Goal: Task Accomplishment & Management: Manage account settings

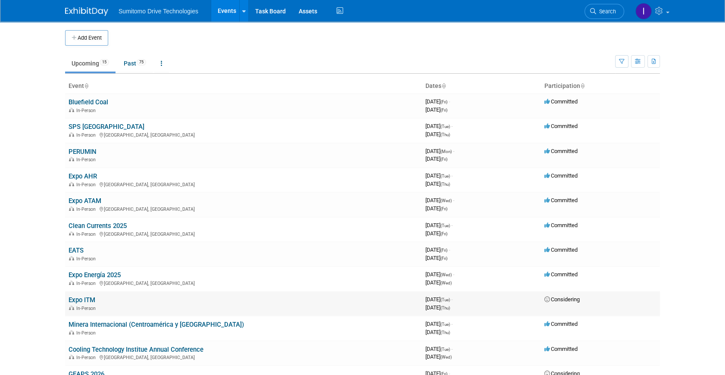
click at [87, 297] on link "Expo ITM" at bounding box center [81, 300] width 27 height 8
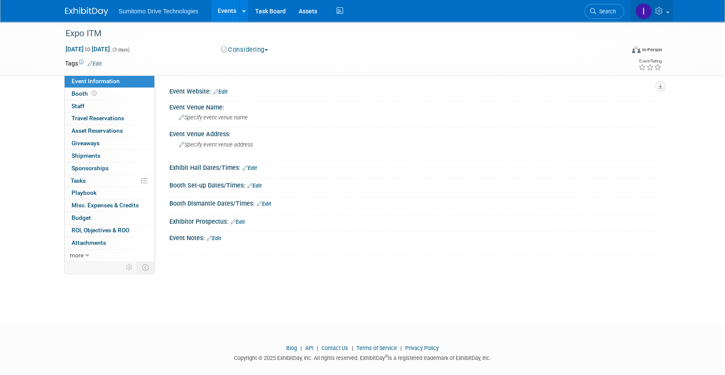
click at [659, 6] on link at bounding box center [651, 11] width 42 height 22
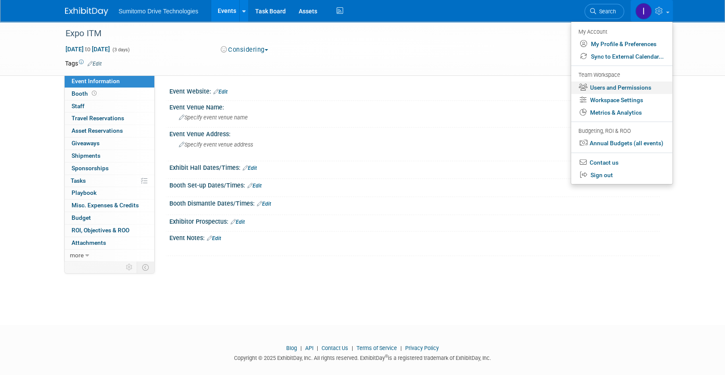
click at [653, 87] on link "Users and Permissions" at bounding box center [621, 87] width 101 height 12
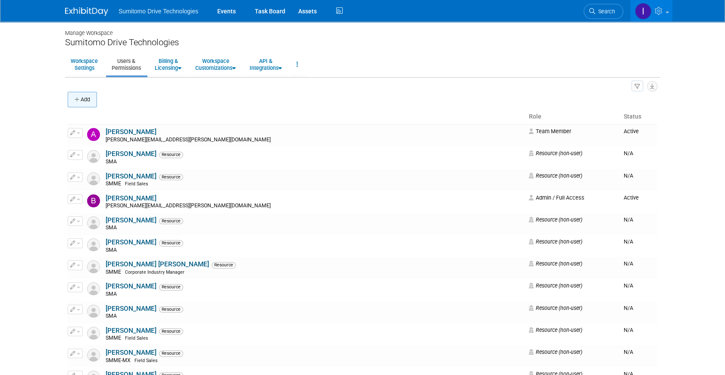
click at [81, 93] on button "Add" at bounding box center [82, 100] width 29 height 16
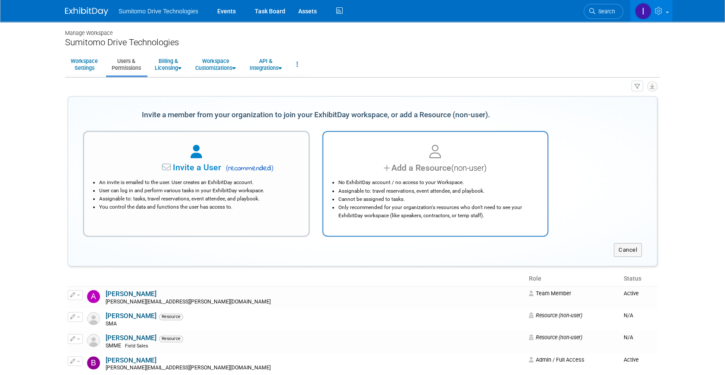
click at [400, 192] on li "Assignable to: travel reservations, event attendee, and playbook." at bounding box center [437, 191] width 199 height 8
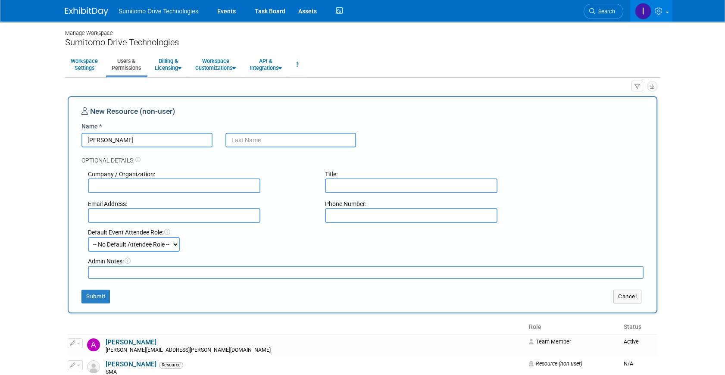
type input "Manuel"
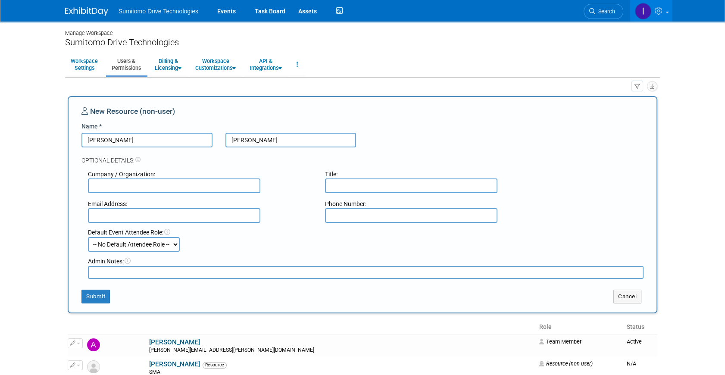
type input "Tafoya"
type input "SMME"
type input "Controler"
click at [140, 218] on input "text" at bounding box center [174, 215] width 172 height 15
type input "manuel.tafoya@shi-g.com"
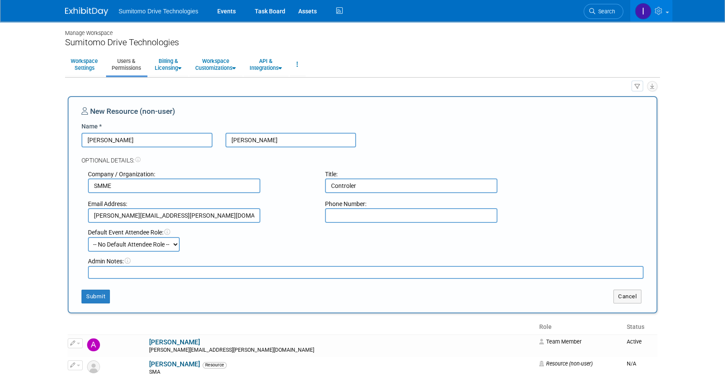
click at [174, 247] on select "-- No Default Attendee Role -- Demonstrator Host Planner Presenter Sales Repres…" at bounding box center [134, 244] width 92 height 15
click at [236, 241] on div "Default Event Attendee Role: -- No Default Attendee Role -- Demonstrator Host P…" at bounding box center [365, 240] width 568 height 24
click at [95, 297] on button "Submit" at bounding box center [95, 296] width 28 height 14
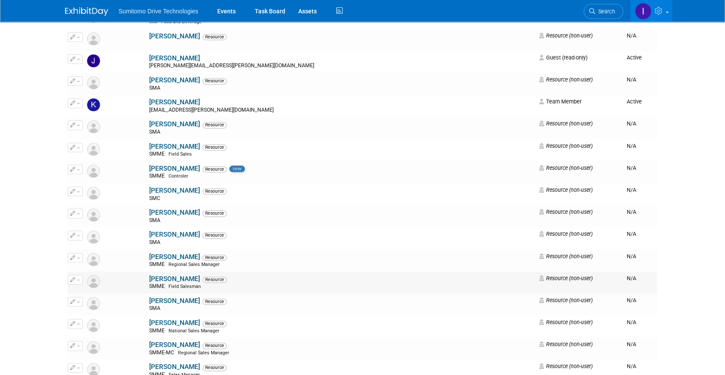
scroll to position [626, 0]
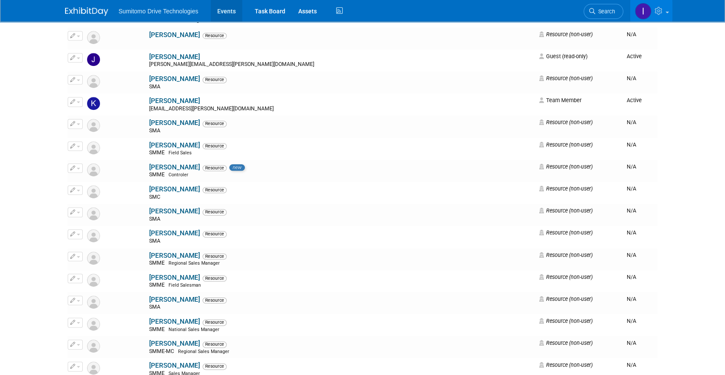
click at [221, 14] on link "Events" at bounding box center [226, 11] width 31 height 22
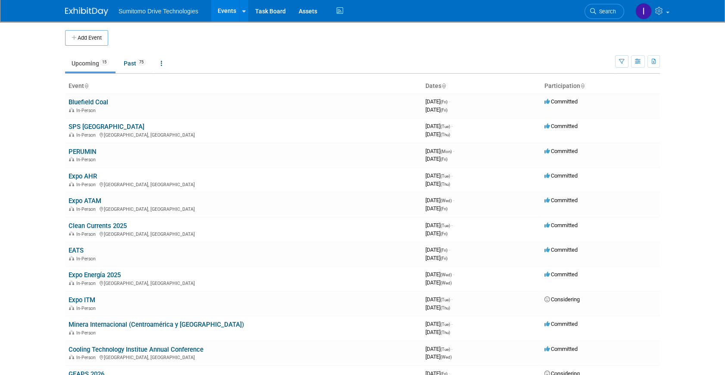
click at [92, 296] on link "Expo ITM" at bounding box center [81, 300] width 27 height 8
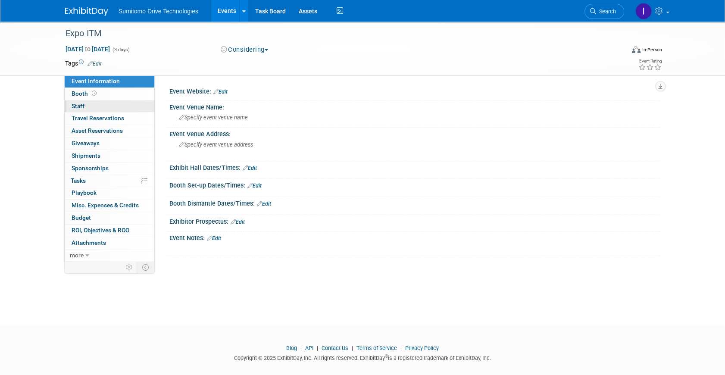
click at [82, 103] on span "Staff 0" at bounding box center [78, 106] width 13 height 7
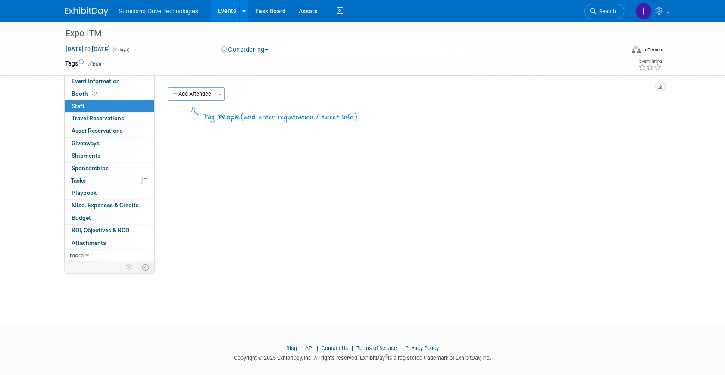
click at [176, 87] on button "Add Attendee" at bounding box center [192, 94] width 49 height 14
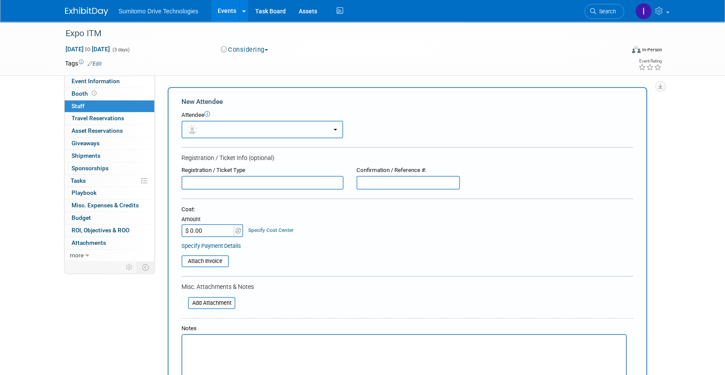
click at [212, 134] on button "button" at bounding box center [262, 130] width 162 height 18
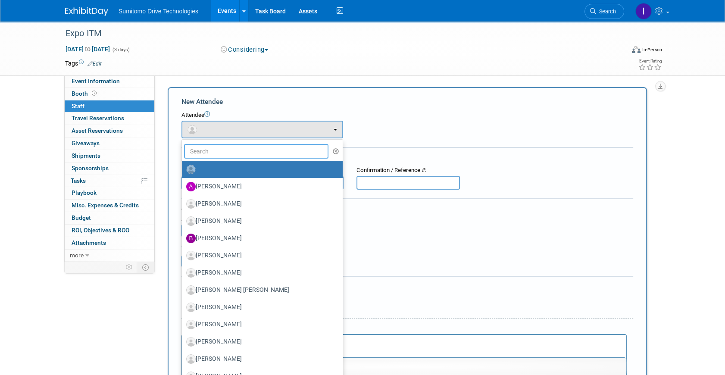
click at [224, 152] on input "text" at bounding box center [256, 151] width 144 height 15
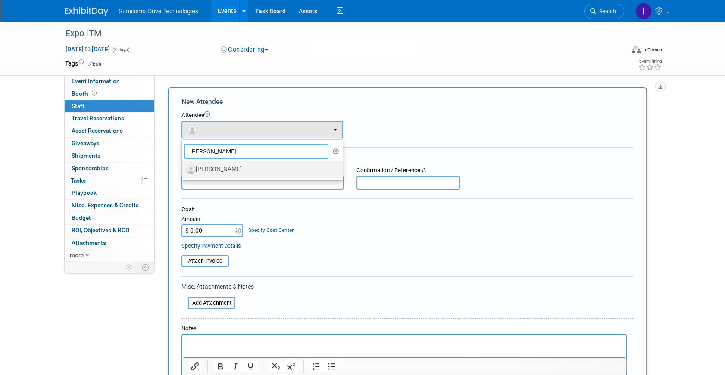
type input "gustavo"
click at [233, 168] on label "[PERSON_NAME]" at bounding box center [260, 169] width 148 height 14
click at [183, 168] on input "[PERSON_NAME]" at bounding box center [180, 168] width 6 height 6
select select "642f855d-a267-4377-b914-473a525736ce"
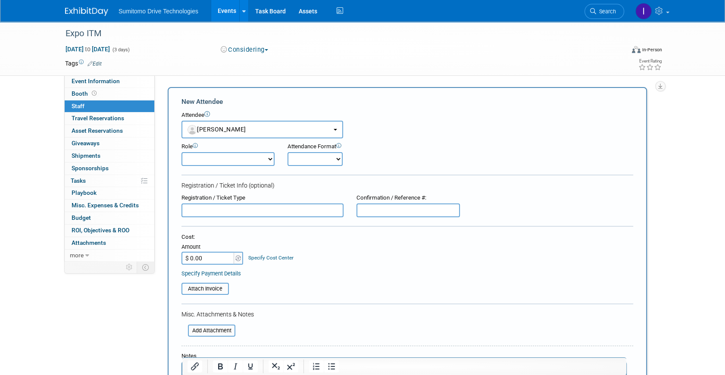
click at [248, 160] on select "Demonstrator Host Planner Presenter Sales Representative Set-up/Dismantle Crew …" at bounding box center [227, 159] width 93 height 14
select select "4"
click at [181, 152] on select "Demonstrator Host Planner Presenter Sales Representative Set-up/Dismantle Crew …" at bounding box center [227, 159] width 93 height 14
click at [302, 164] on select "Onsite Remote" at bounding box center [314, 159] width 55 height 14
select select "1"
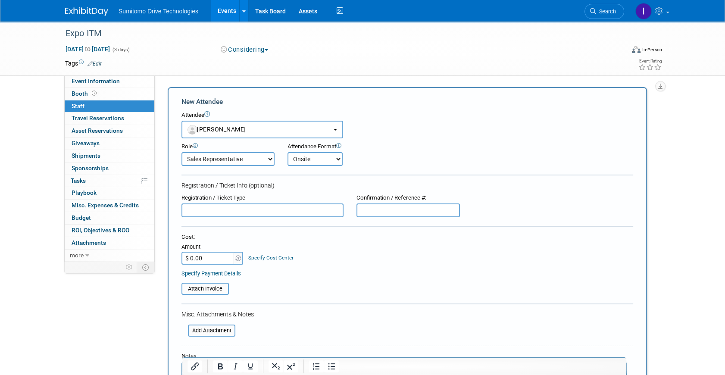
click at [287, 152] on select "Onsite Remote" at bounding box center [314, 159] width 55 height 14
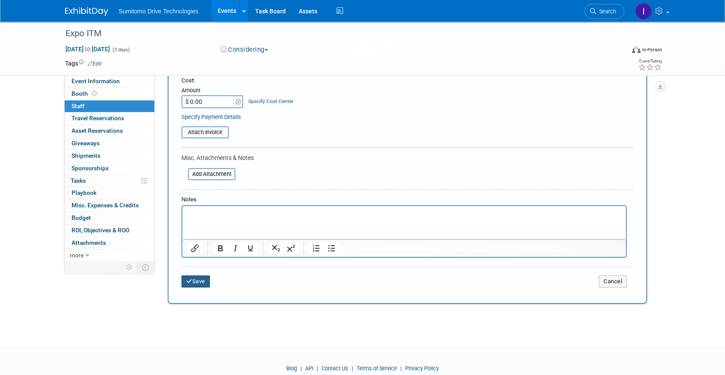
click at [205, 280] on button "Save" at bounding box center [195, 281] width 28 height 12
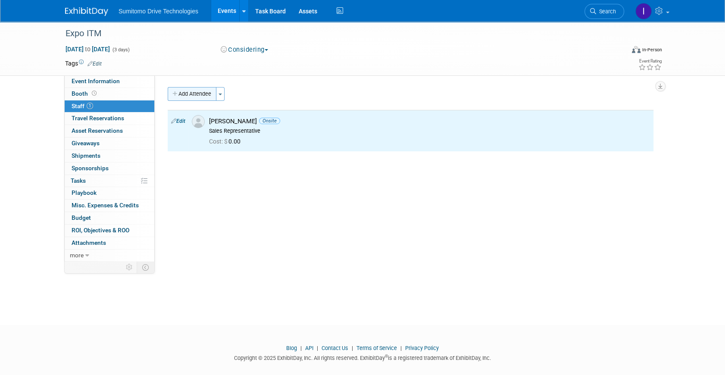
click at [180, 96] on button "Add Attendee" at bounding box center [192, 94] width 49 height 14
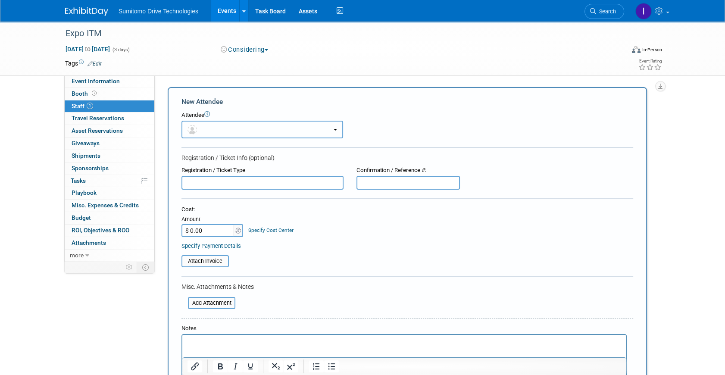
click at [232, 128] on button "button" at bounding box center [262, 130] width 162 height 18
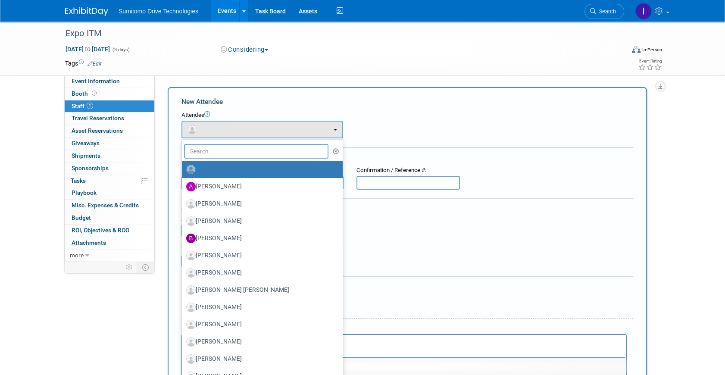
click at [237, 152] on input "text" at bounding box center [256, 151] width 144 height 15
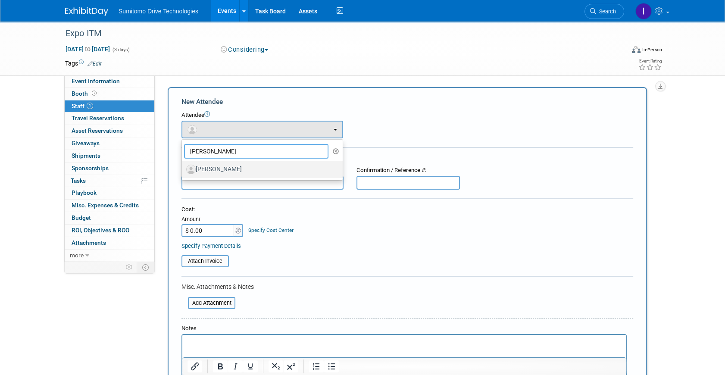
type input "santiago ba"
click at [224, 174] on label "[PERSON_NAME]" at bounding box center [260, 169] width 148 height 14
click at [183, 171] on input "[PERSON_NAME]" at bounding box center [180, 168] width 6 height 6
select select "8ae2d08d-64c8-436d-8bbe-036ca08dd359"
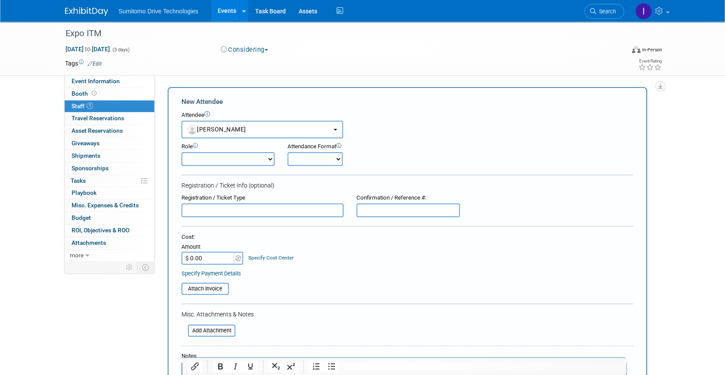
click at [240, 162] on select "Demonstrator Host Planner Presenter Sales Representative Set-up/Dismantle Crew …" at bounding box center [227, 159] width 93 height 14
select select "4"
click at [181, 152] on select "Demonstrator Host Planner Presenter Sales Representative Set-up/Dismantle Crew …" at bounding box center [227, 159] width 93 height 14
click at [310, 158] on select "Onsite Remote" at bounding box center [314, 159] width 55 height 14
select select "1"
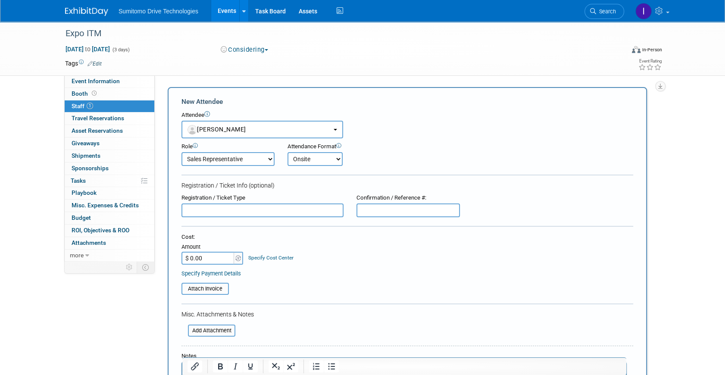
click at [287, 152] on select "Onsite Remote" at bounding box center [314, 159] width 55 height 14
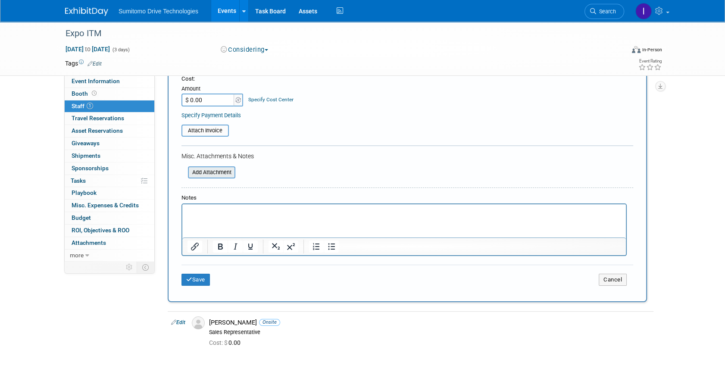
scroll to position [196, 0]
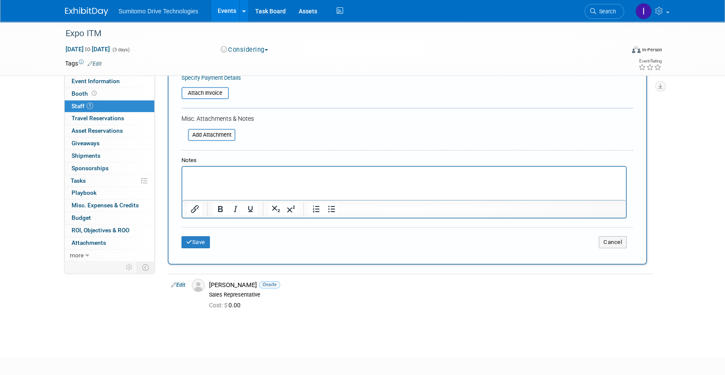
click at [193, 248] on div "Save Cancel" at bounding box center [406, 241] width 451 height 28
click at [196, 242] on button "Save" at bounding box center [195, 242] width 28 height 12
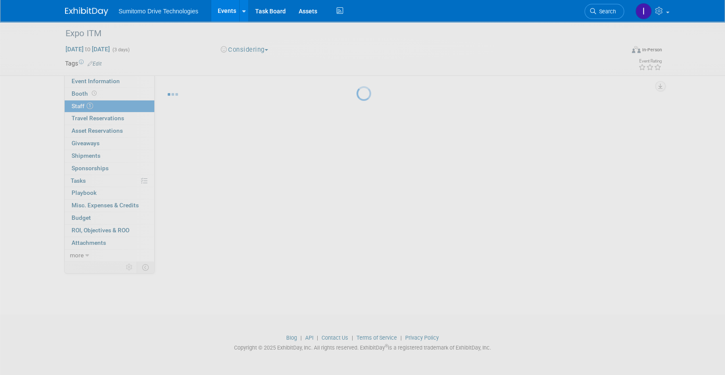
scroll to position [10, 0]
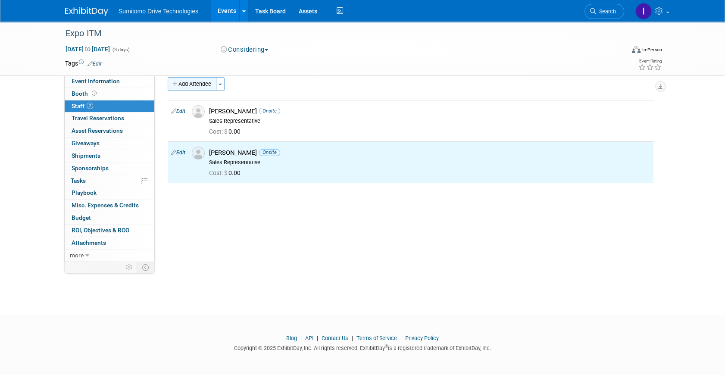
click at [202, 90] on button "Add Attendee" at bounding box center [192, 84] width 49 height 14
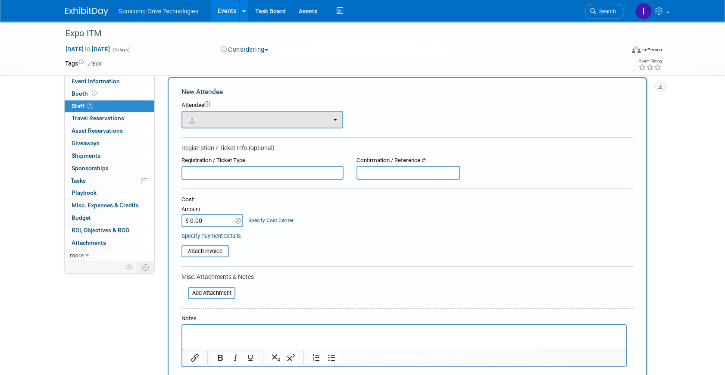
scroll to position [0, 0]
click at [235, 118] on button "button" at bounding box center [262, 120] width 162 height 18
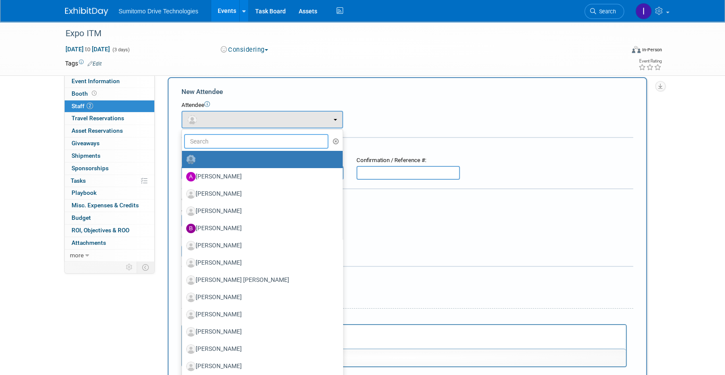
click at [246, 142] on input "text" at bounding box center [256, 141] width 144 height 15
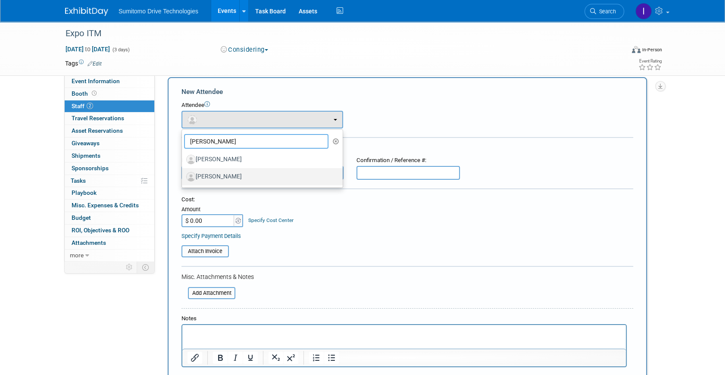
type input "manuel"
click at [248, 179] on label "[PERSON_NAME]" at bounding box center [260, 177] width 148 height 14
click at [183, 178] on input "[PERSON_NAME]" at bounding box center [180, 176] width 6 height 6
select select "ee64a848-3622-4ff1-816c-a44dad13e818"
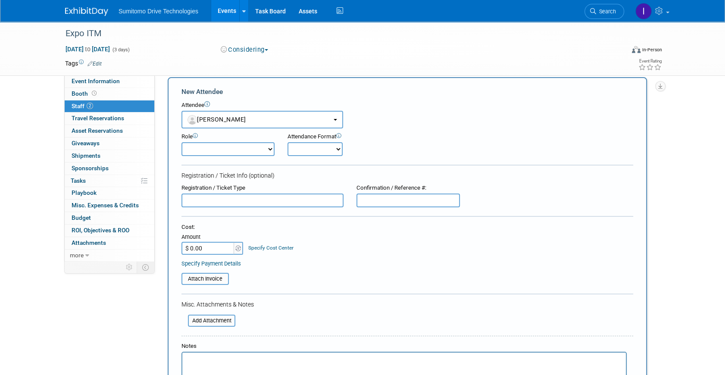
click at [245, 146] on select "Demonstrator Host Planner Presenter Sales Representative Set-up/Dismantle Crew …" at bounding box center [227, 149] width 93 height 14
select select "8"
click at [181, 142] on select "Demonstrator Host Planner Presenter Sales Representative Set-up/Dismantle Crew …" at bounding box center [227, 149] width 93 height 14
click at [323, 152] on select "Onsite Remote" at bounding box center [314, 149] width 55 height 14
select select "1"
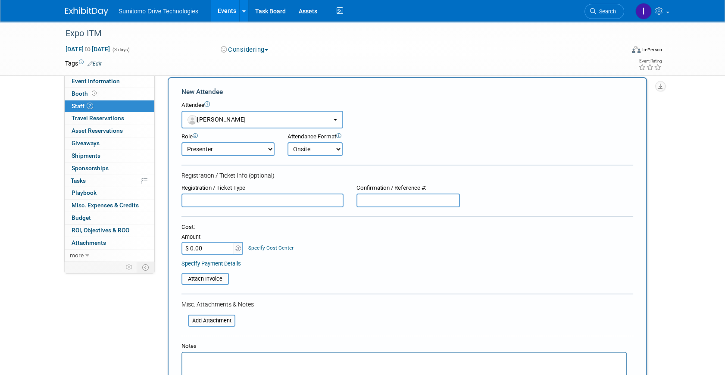
click at [287, 142] on select "Onsite Remote" at bounding box center [314, 149] width 55 height 14
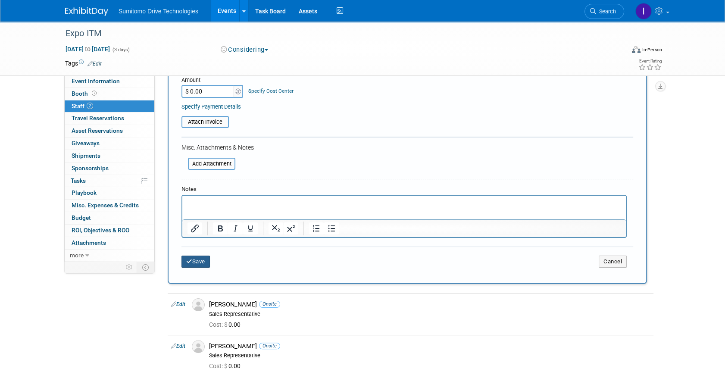
click at [202, 264] on button "Save" at bounding box center [195, 261] width 28 height 12
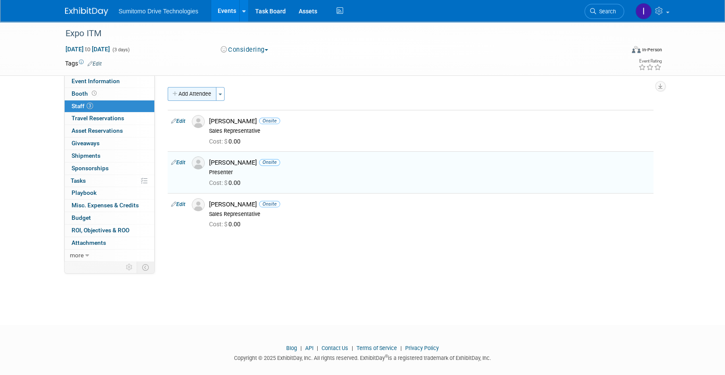
click at [184, 93] on button "Add Attendee" at bounding box center [192, 94] width 49 height 14
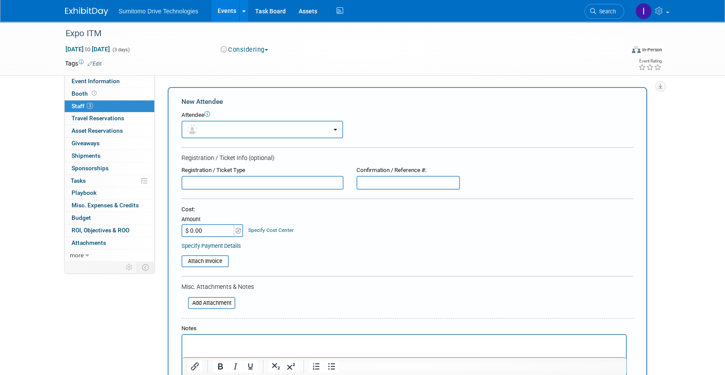
click at [216, 127] on button "button" at bounding box center [262, 130] width 162 height 18
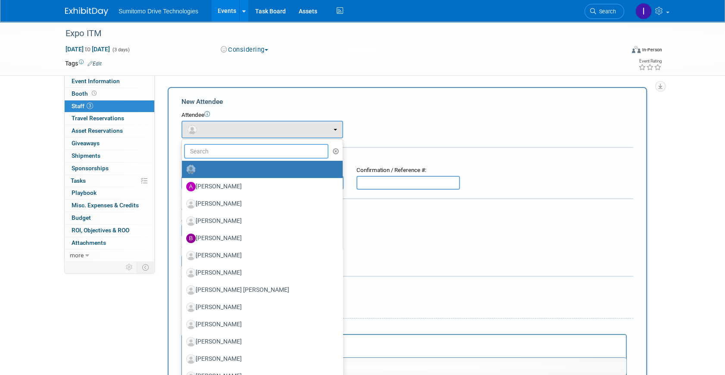
click at [230, 151] on input "text" at bounding box center [256, 151] width 144 height 15
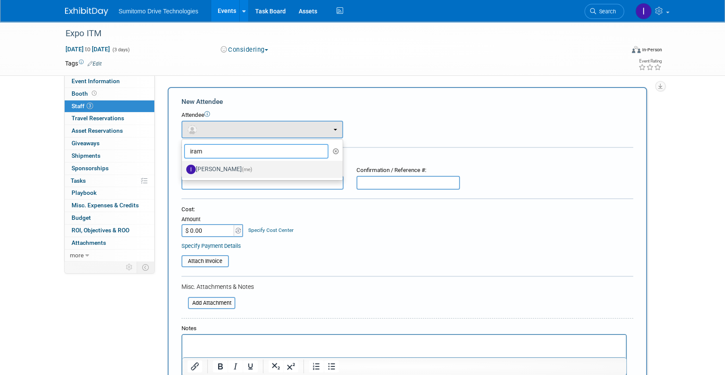
type input "iram"
click at [215, 164] on label "Iram Rincón (me)" at bounding box center [260, 169] width 148 height 14
click at [183, 165] on input "Iram Rincón (me)" at bounding box center [180, 168] width 6 height 6
select select "c108d2f7-b85e-4354-945b-bb0bab404ff1"
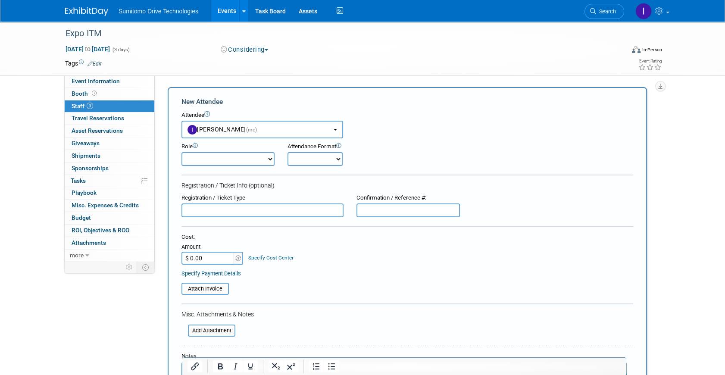
click at [264, 163] on select "Demonstrator Host Planner Presenter Sales Representative Set-up/Dismantle Crew …" at bounding box center [227, 159] width 93 height 14
select select "4"
click at [181, 152] on select "Demonstrator Host Planner Presenter Sales Representative Set-up/Dismantle Crew …" at bounding box center [227, 159] width 93 height 14
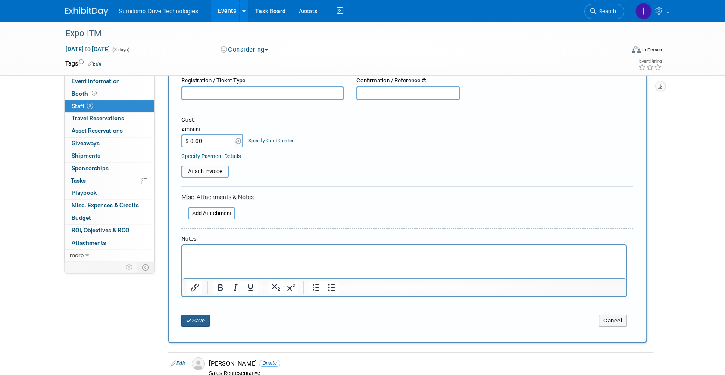
click at [199, 319] on button "Save" at bounding box center [195, 320] width 28 height 12
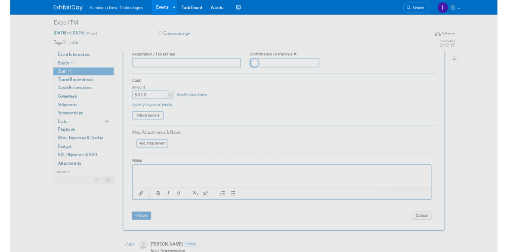
scroll to position [10, 0]
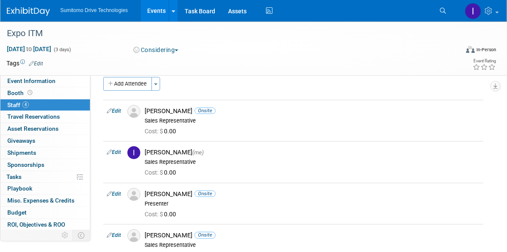
click at [155, 11] on link "Events" at bounding box center [156, 11] width 31 height 22
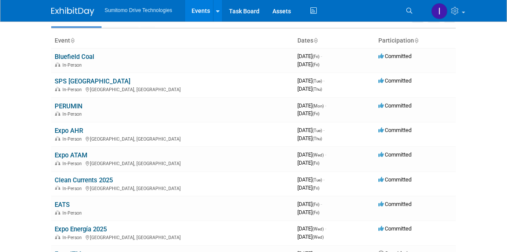
scroll to position [31, 0]
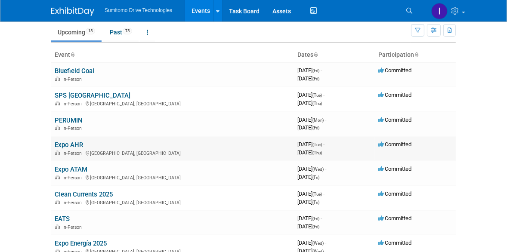
click at [73, 147] on link "Expo AHR" at bounding box center [69, 145] width 28 height 8
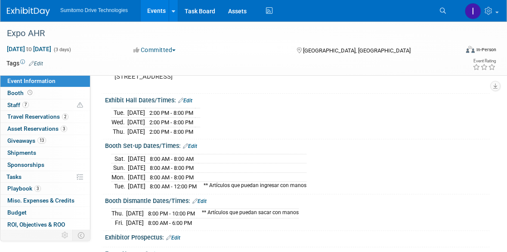
scroll to position [78, 0]
